Goal: Find specific page/section: Find specific page/section

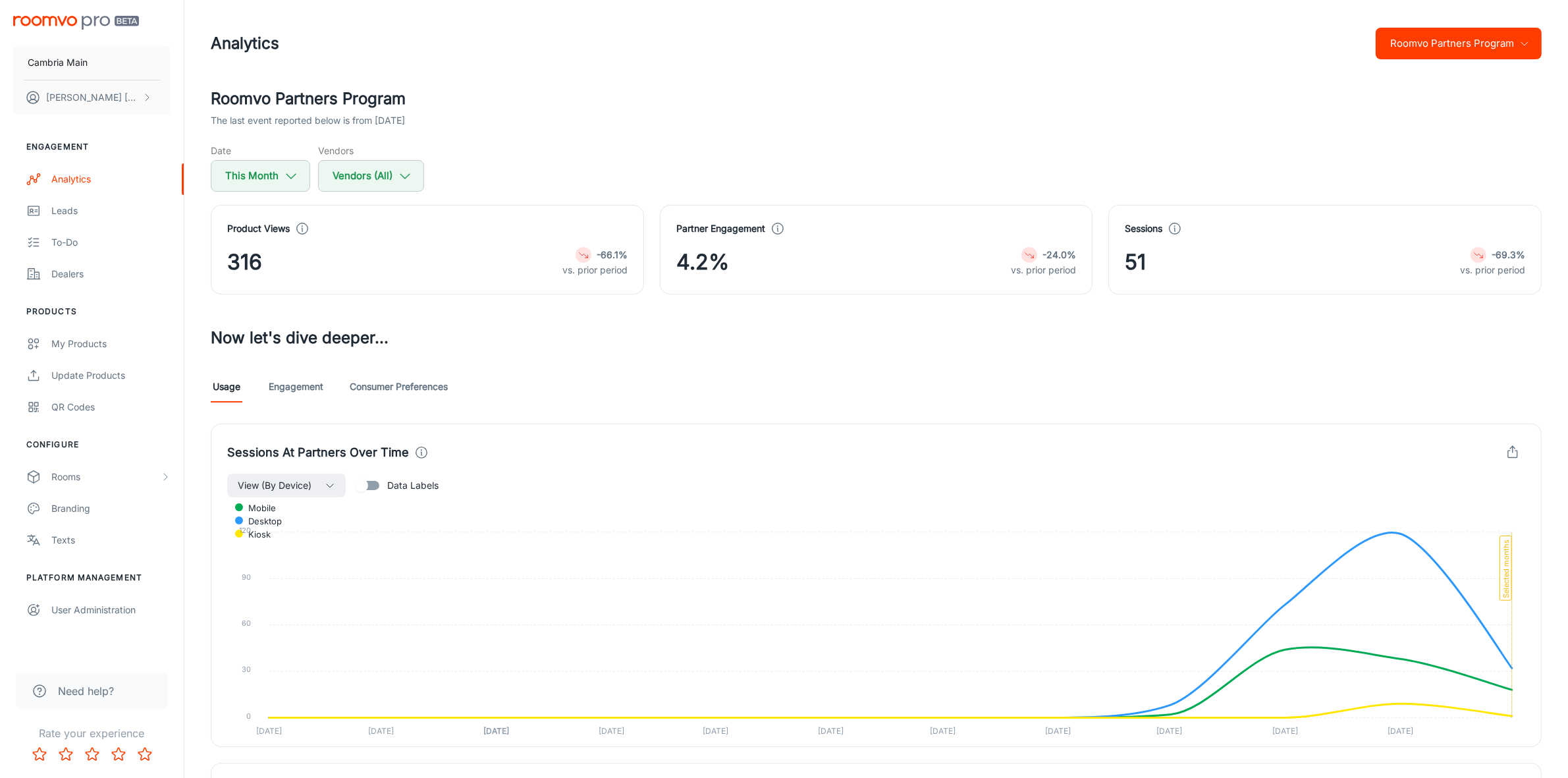
click at [299, 376] on link "Engagement" at bounding box center [296, 387] width 55 height 32
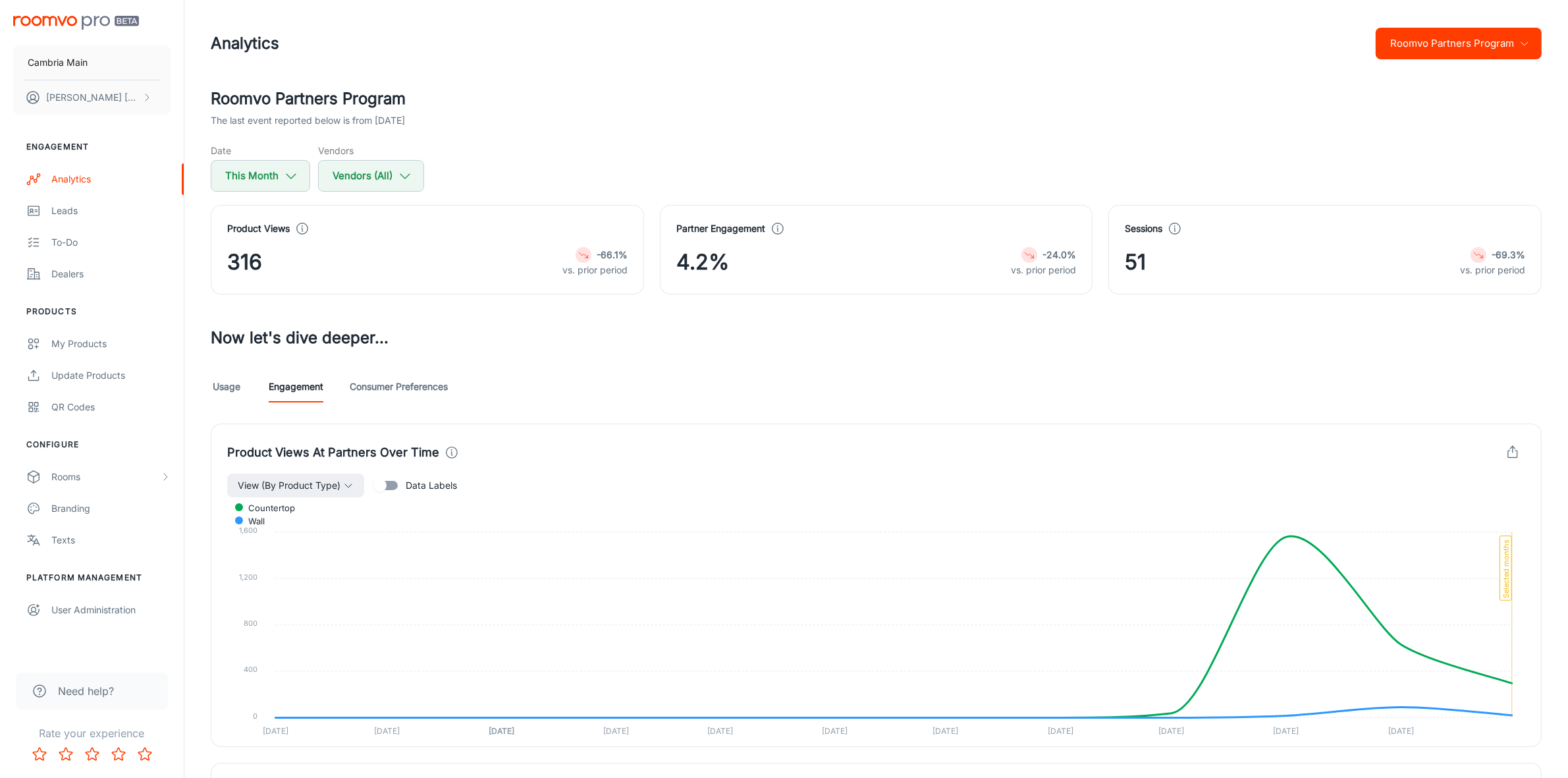
click at [1436, 44] on button "Roomvo Partners Program" at bounding box center [1459, 44] width 166 height 32
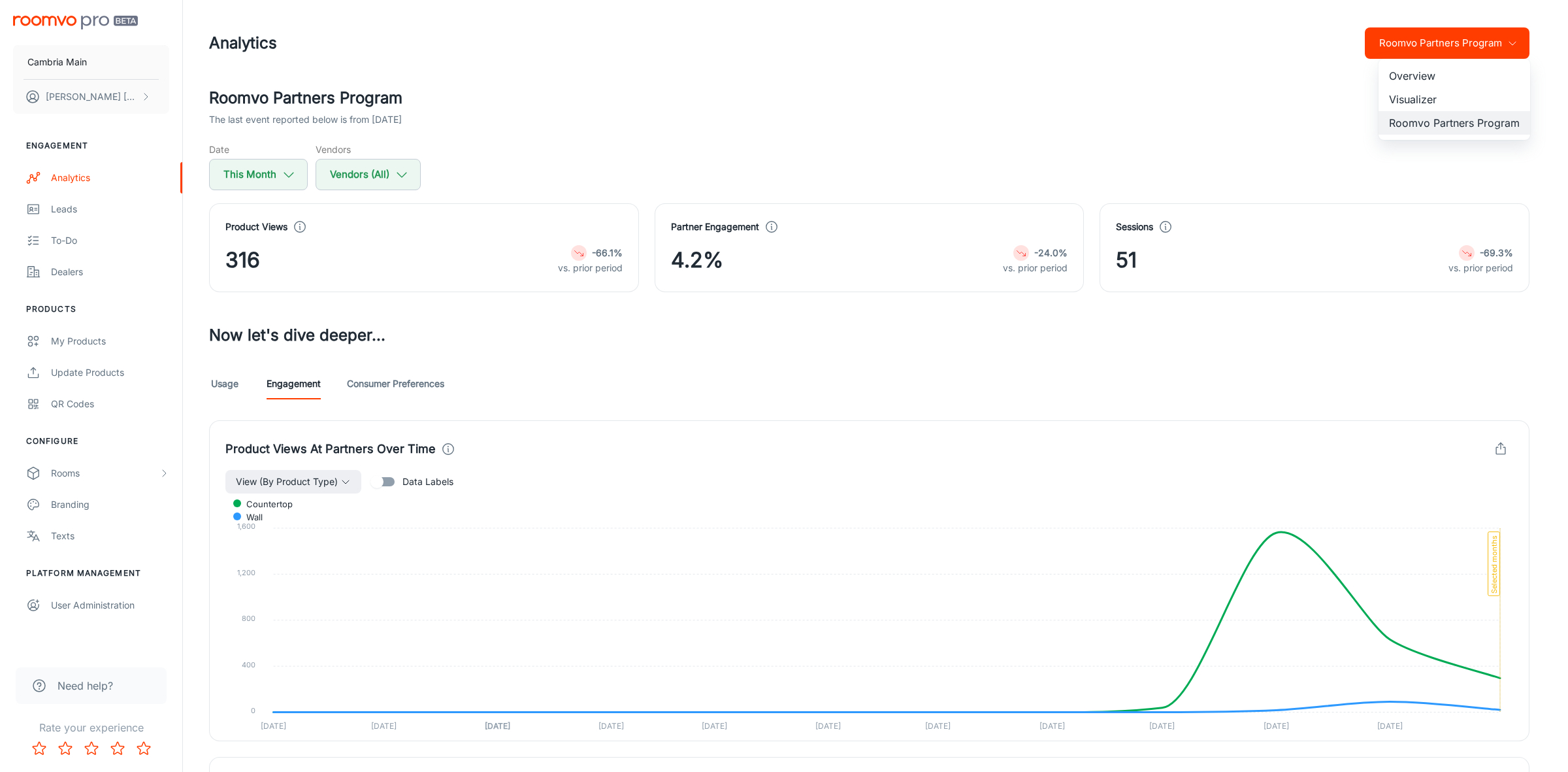
click at [1409, 98] on li "Visualizer" at bounding box center [1454, 99] width 152 height 24
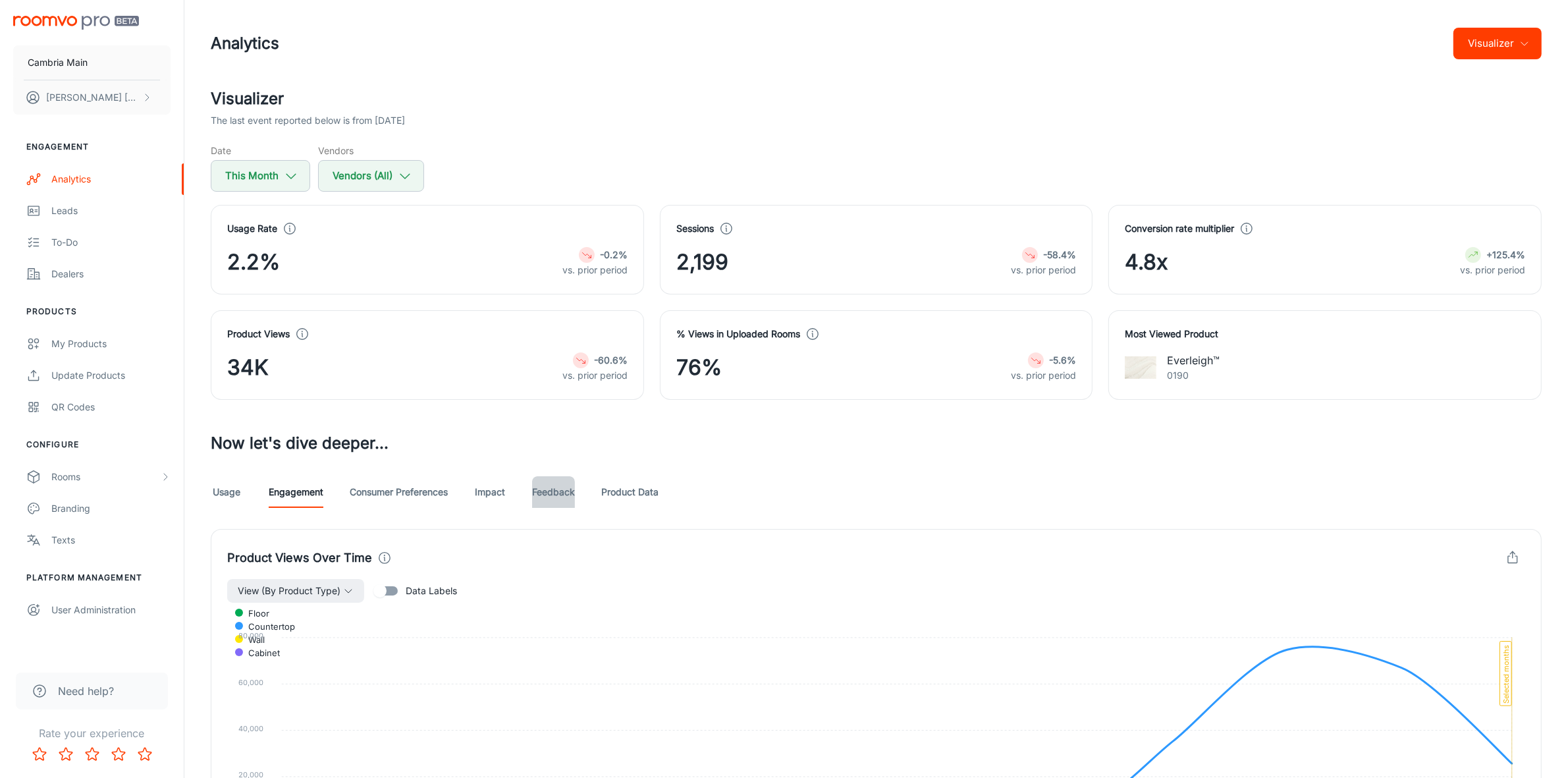
click at [551, 484] on link "Feedback" at bounding box center [553, 492] width 43 height 32
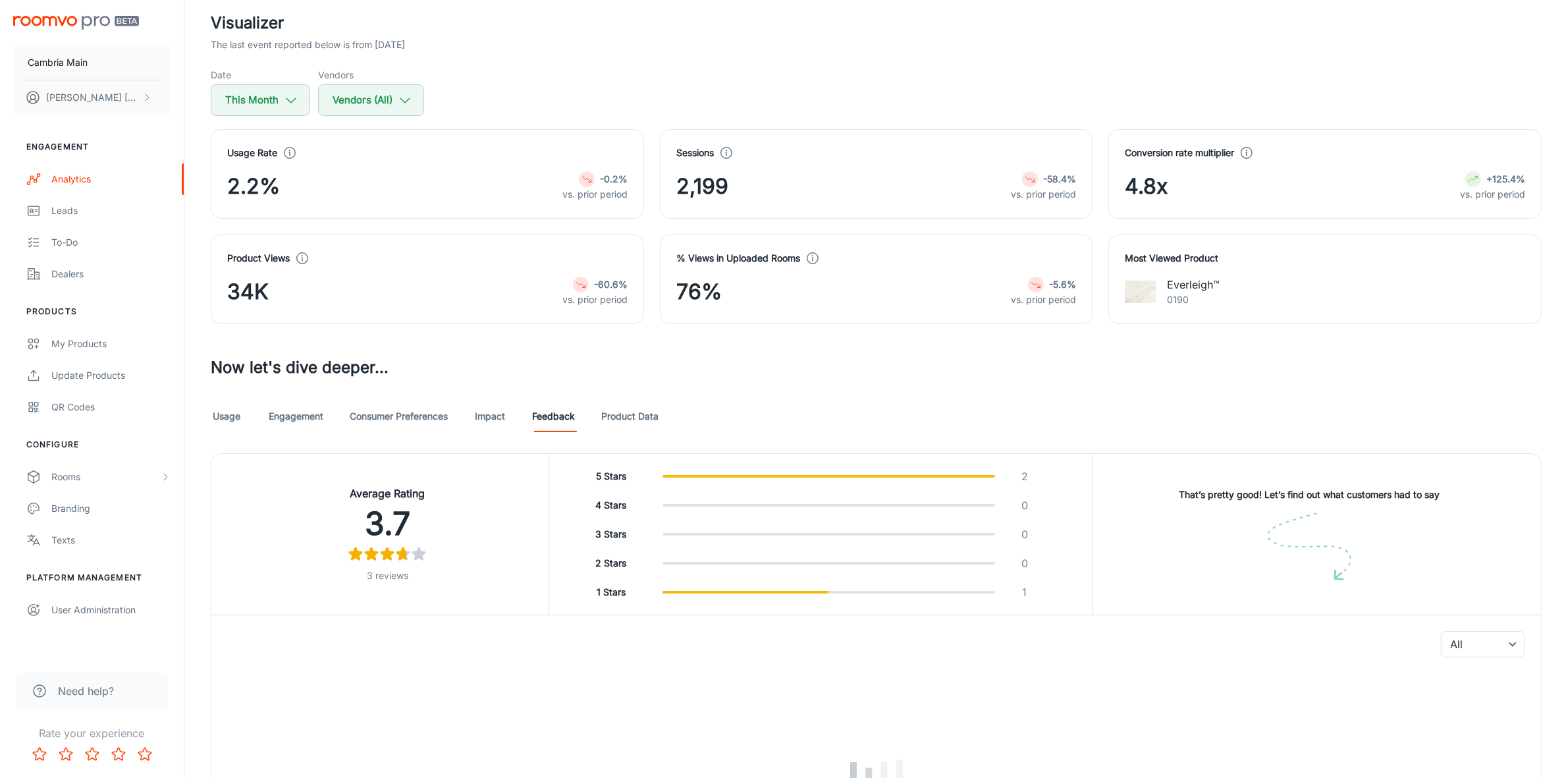
scroll to position [231, 0]
